Goal: Information Seeking & Learning: Learn about a topic

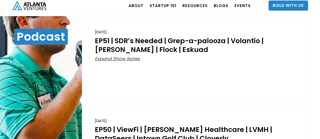
scroll to position [79, 0]
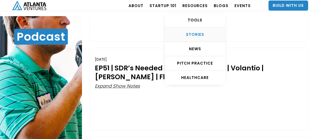
click at [195, 31] on link "STORIES" at bounding box center [195, 35] width 60 height 14
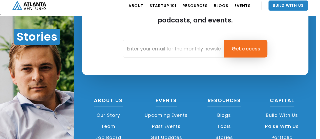
scroll to position [831, 0]
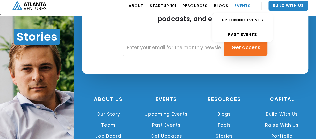
click at [250, 4] on link "EVENTS" at bounding box center [242, 5] width 16 height 14
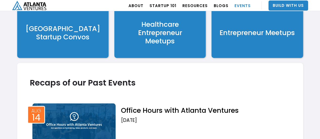
scroll to position [649, 0]
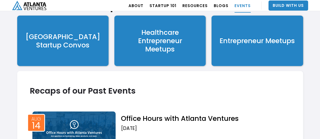
click at [269, 40] on div "Entrepreneur Meetups" at bounding box center [256, 41] width 75 height 8
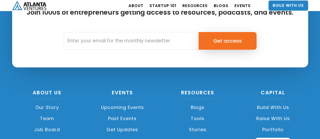
scroll to position [1979, 0]
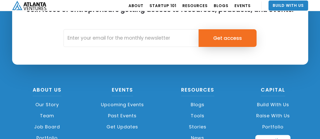
drag, startPoint x: 323, startPoint y: 8, endPoint x: 321, endPoint y: 127, distance: 119.1
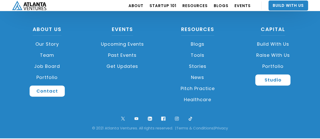
scroll to position [2040, 0]
drag, startPoint x: 278, startPoint y: 54, endPoint x: 300, endPoint y: 96, distance: 47.6
click at [300, 96] on div "About US Our Story Team Job Board Portfolio Contact Events Upcoming Events Past…" at bounding box center [160, 70] width 301 height 86
click at [197, 46] on link "Blogs" at bounding box center [198, 44] width 70 height 11
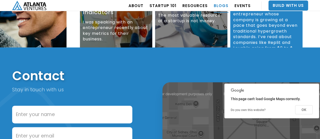
scroll to position [126, 0]
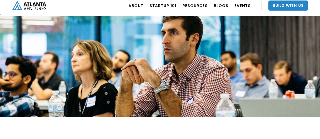
scroll to position [2040, 0]
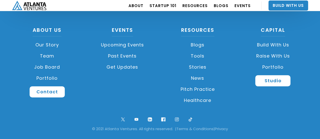
click at [196, 55] on link "Tools" at bounding box center [198, 56] width 70 height 11
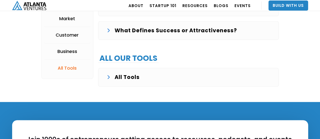
scroll to position [1196, 0]
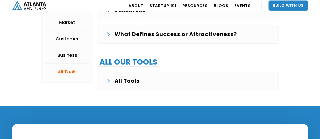
click at [131, 82] on div "All Tools Example Customer Problem and Conversation Example market sizing Compe…" at bounding box center [188, 81] width 181 height 19
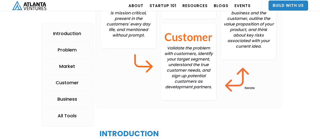
scroll to position [148, 0]
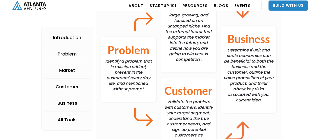
drag, startPoint x: 319, startPoint y: 18, endPoint x: 316, endPoint y: -1, distance: 20.0
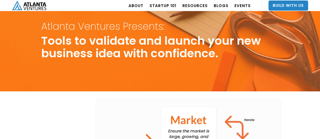
scroll to position [0, 0]
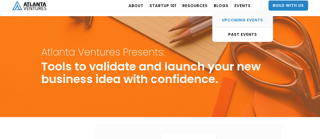
click at [241, 19] on div "UPCOMING EVENTS" at bounding box center [242, 20] width 60 height 5
